Goal: Task Accomplishment & Management: Use online tool/utility

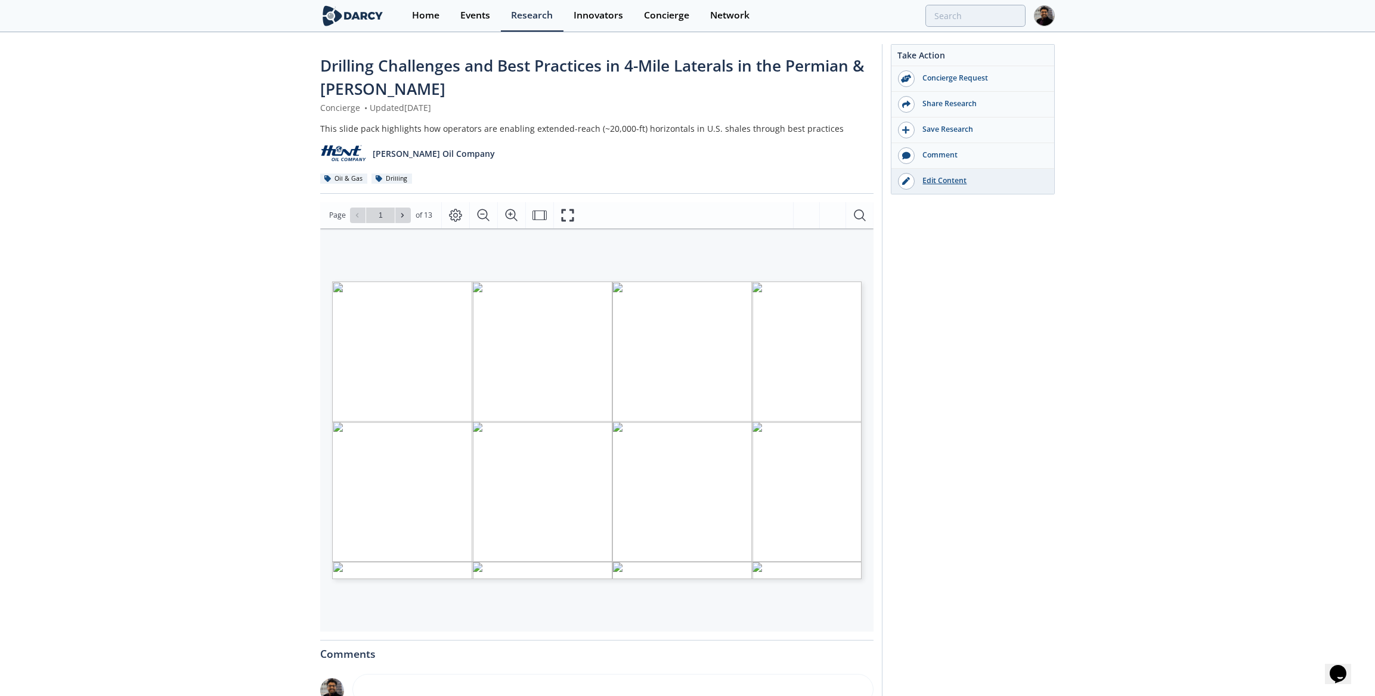
click at [930, 178] on div "Edit Content" at bounding box center [982, 180] width 134 height 11
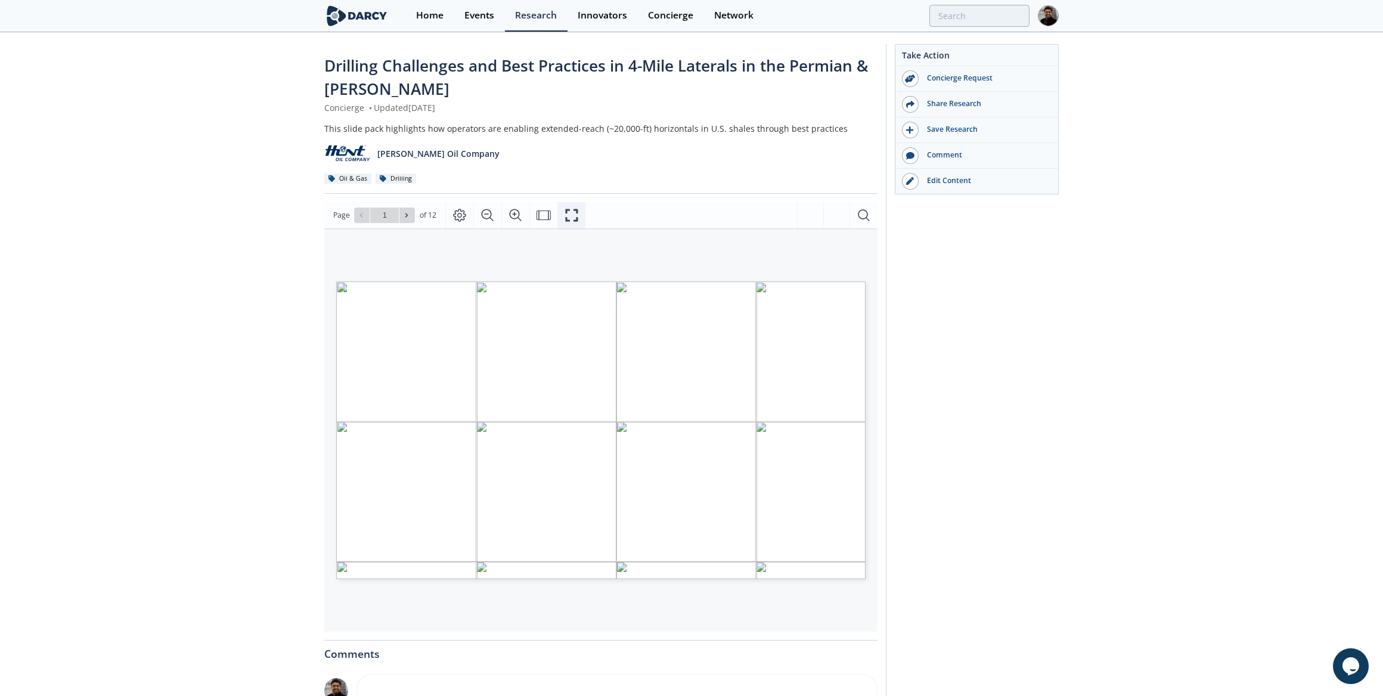
click at [565, 216] on icon "Fullscreen" at bounding box center [572, 215] width 14 height 14
